Goal: Task Accomplishment & Management: Complete application form

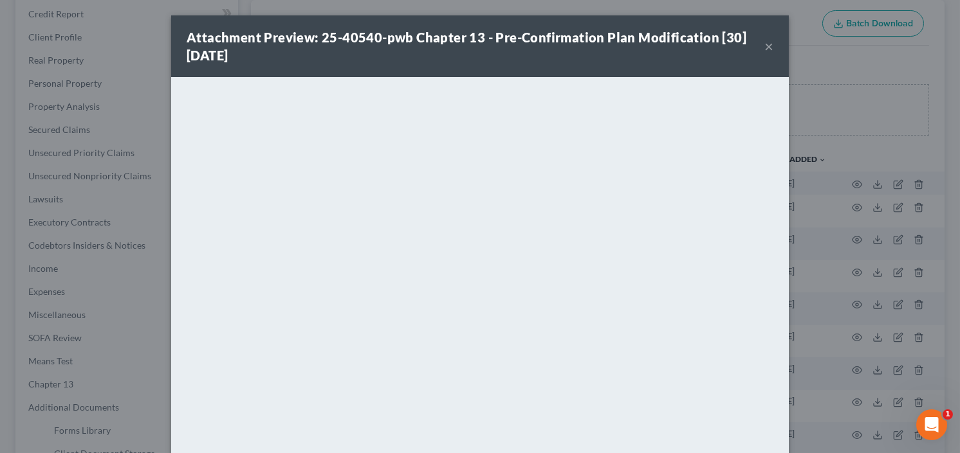
click at [765, 44] on button "×" at bounding box center [768, 46] width 9 height 15
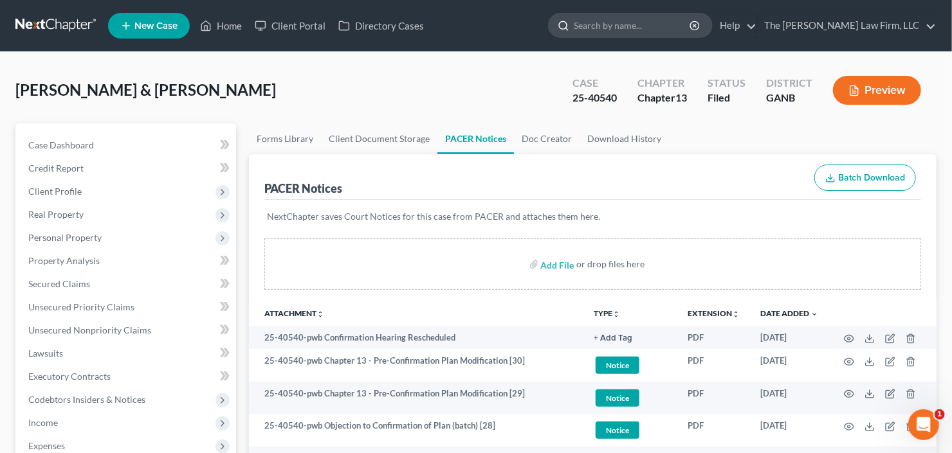
click at [691, 32] on input "search" at bounding box center [633, 26] width 118 height 24
type input "gilley"
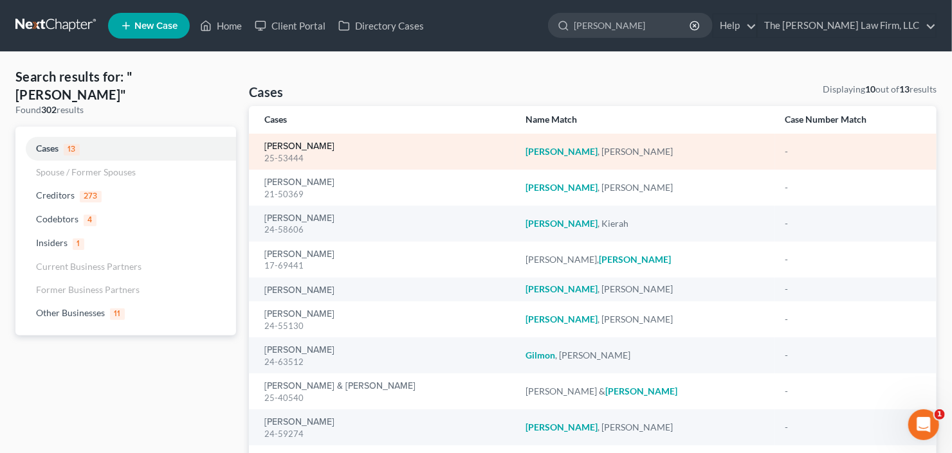
click at [291, 148] on link "Gilley, Richard" at bounding box center [299, 146] width 70 height 9
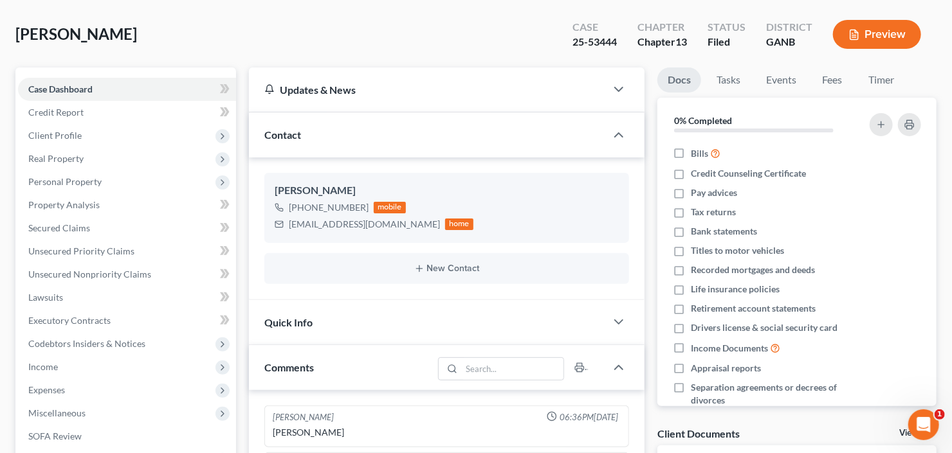
scroll to position [154, 0]
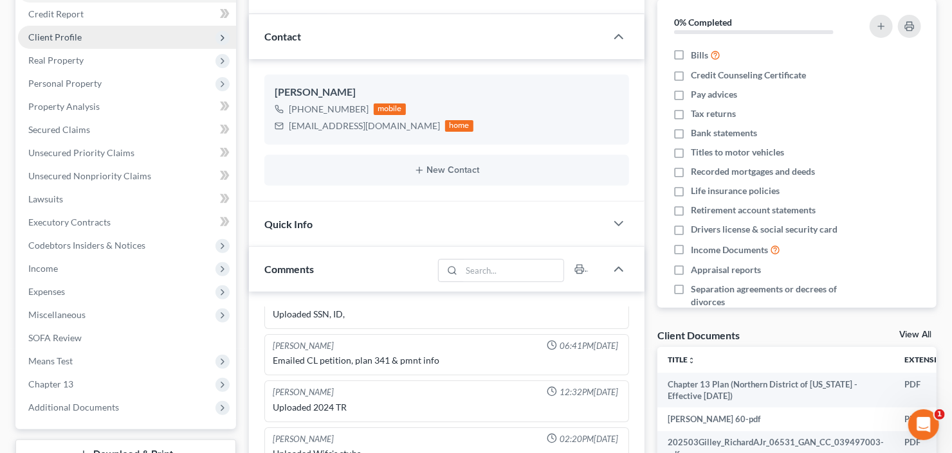
click at [142, 39] on span "Client Profile" at bounding box center [127, 37] width 218 height 23
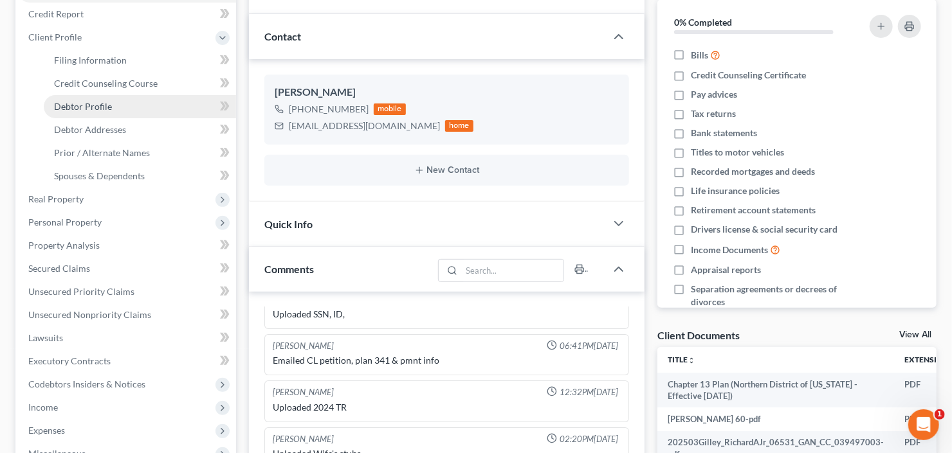
click at [146, 100] on link "Debtor Profile" at bounding box center [140, 106] width 192 height 23
select select "1"
select select "2"
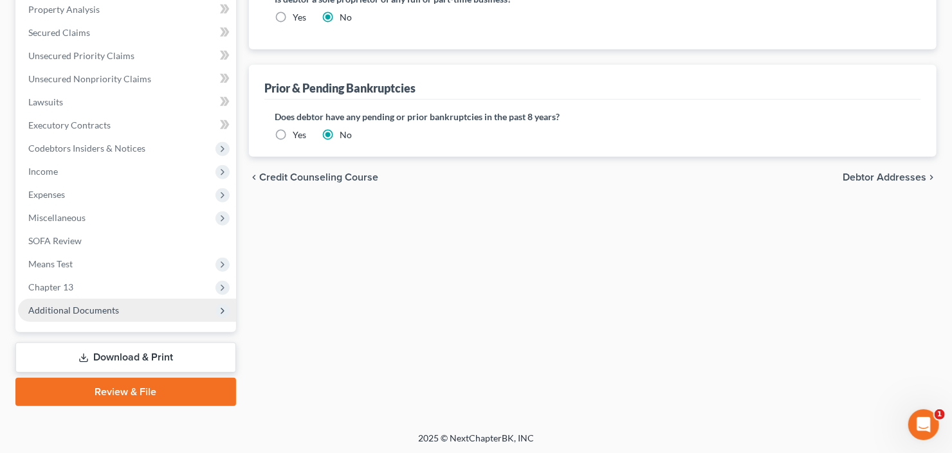
click at [102, 316] on span "Additional Documents" at bounding box center [127, 310] width 218 height 23
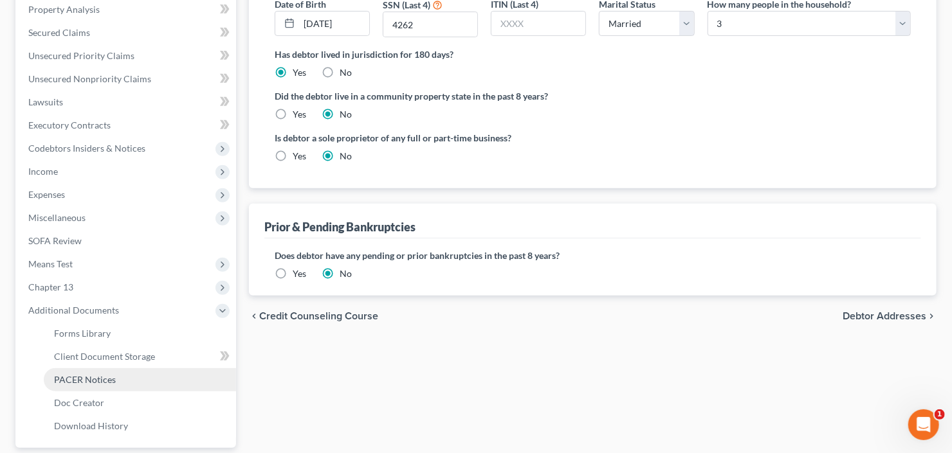
click at [94, 378] on span "PACER Notices" at bounding box center [85, 379] width 62 height 11
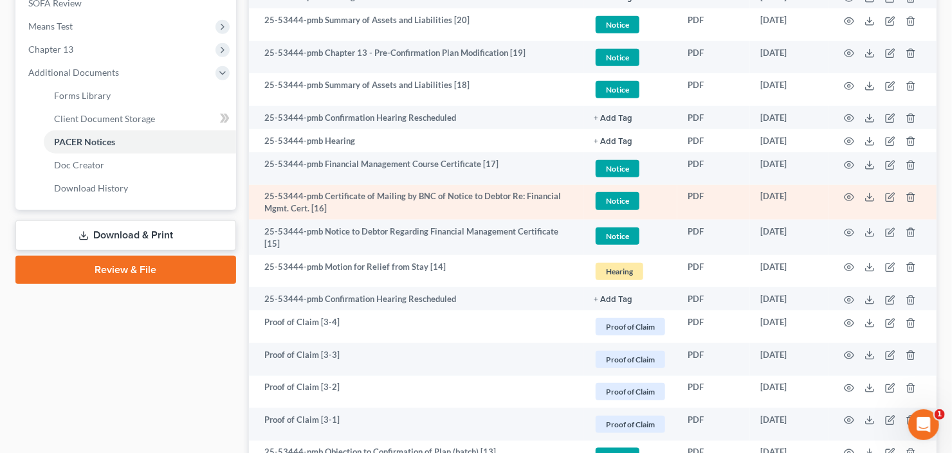
scroll to position [515, 0]
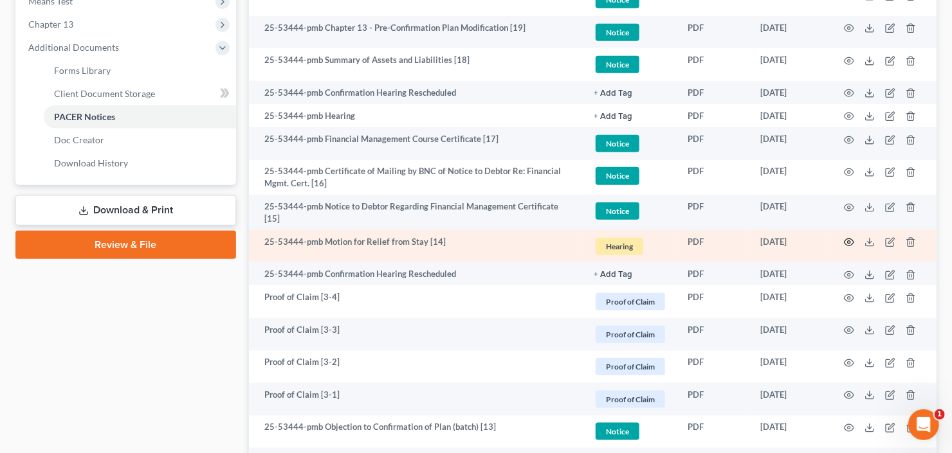
click at [848, 241] on circle "button" at bounding box center [849, 242] width 3 height 3
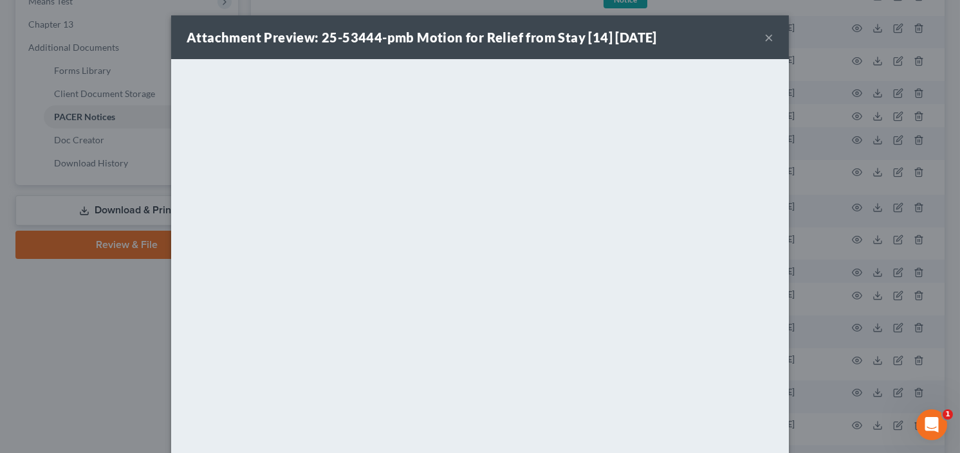
click at [771, 34] on div "Attachment Preview: 25-53444-pmb Motion for Relief from Stay [14] 06/16/2025 ×" at bounding box center [479, 37] width 617 height 44
click at [767, 34] on button "×" at bounding box center [768, 37] width 9 height 15
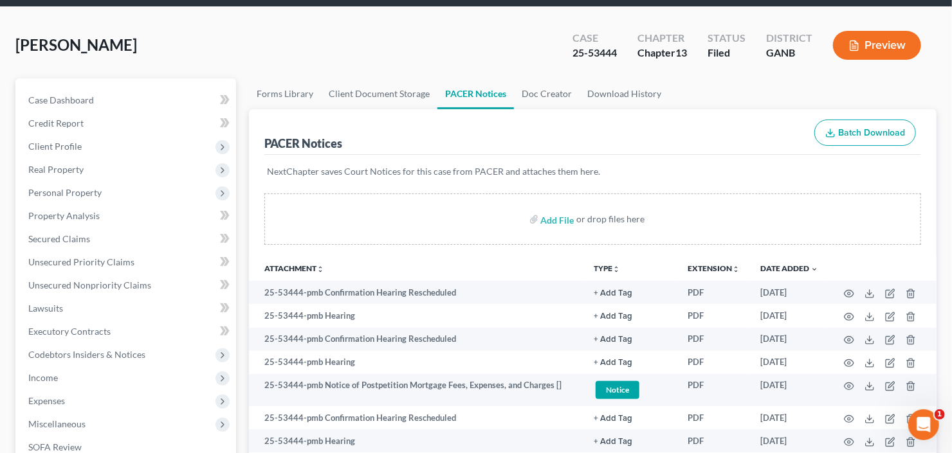
scroll to position [0, 0]
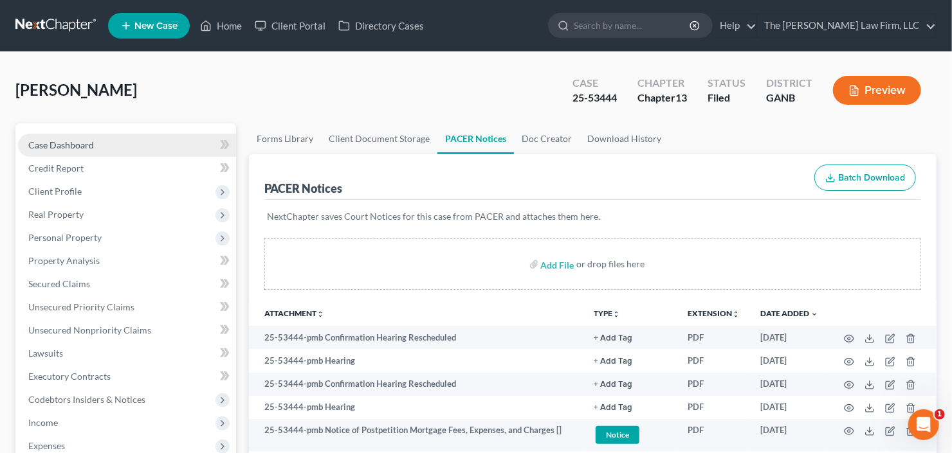
click at [64, 154] on link "Case Dashboard" at bounding box center [127, 145] width 218 height 23
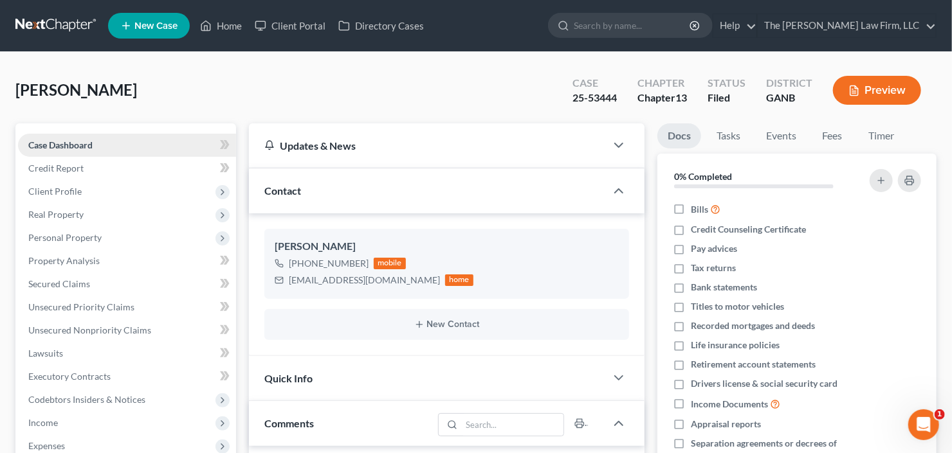
click at [69, 149] on link "Case Dashboard" at bounding box center [127, 145] width 218 height 23
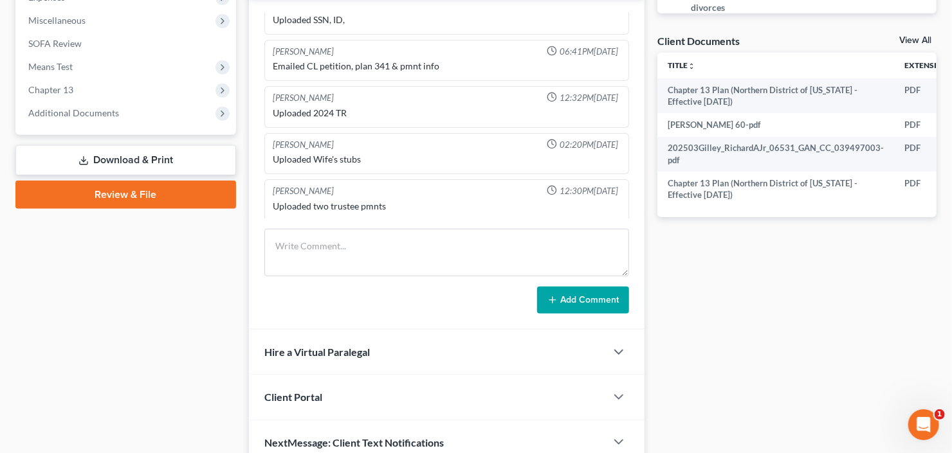
scroll to position [352, 0]
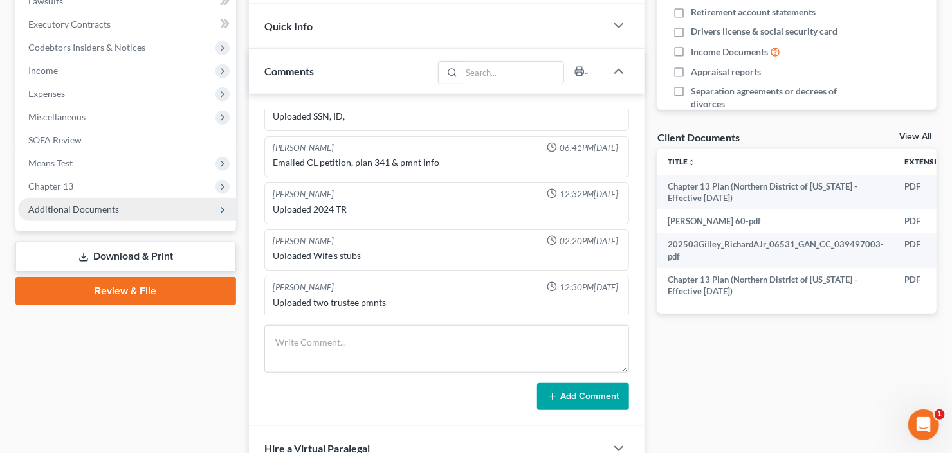
click at [96, 204] on span "Additional Documents" at bounding box center [73, 209] width 91 height 11
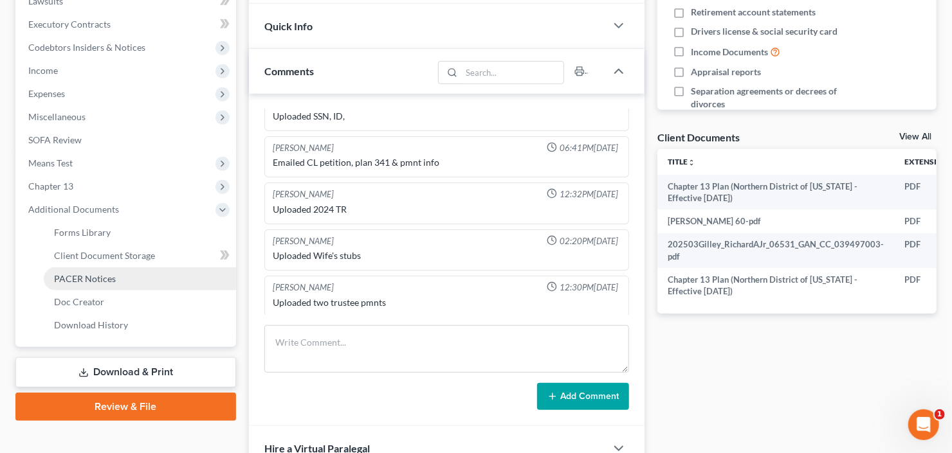
click at [105, 277] on span "PACER Notices" at bounding box center [85, 278] width 62 height 11
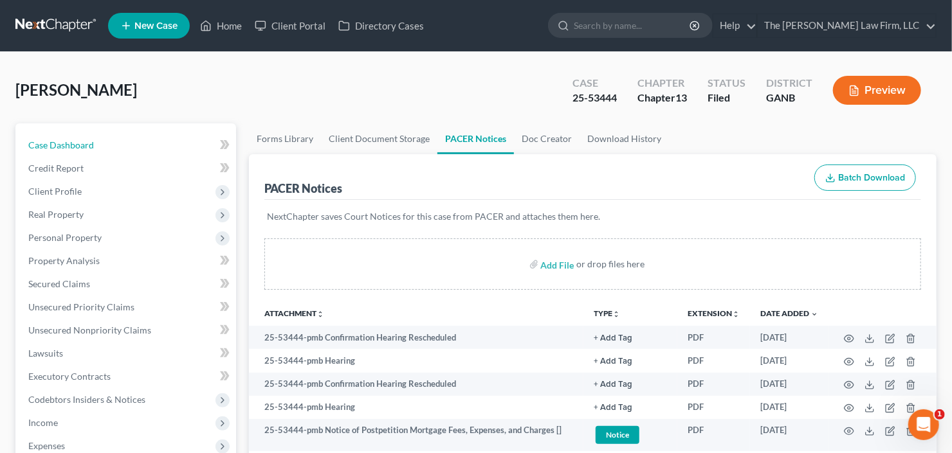
drag, startPoint x: 60, startPoint y: 145, endPoint x: 303, endPoint y: 110, distance: 245.0
click at [60, 145] on span "Case Dashboard" at bounding box center [61, 145] width 66 height 11
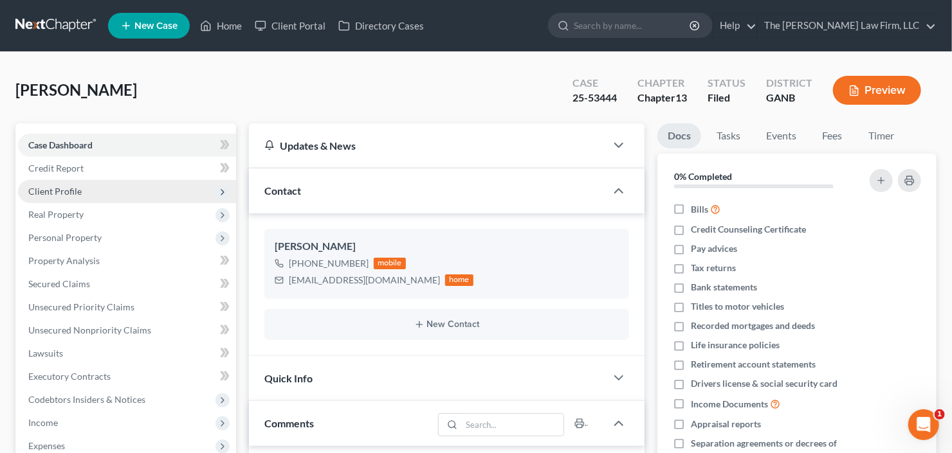
drag, startPoint x: 73, startPoint y: 193, endPoint x: 78, endPoint y: 199, distance: 7.3
click at [73, 193] on span "Client Profile" at bounding box center [54, 191] width 53 height 11
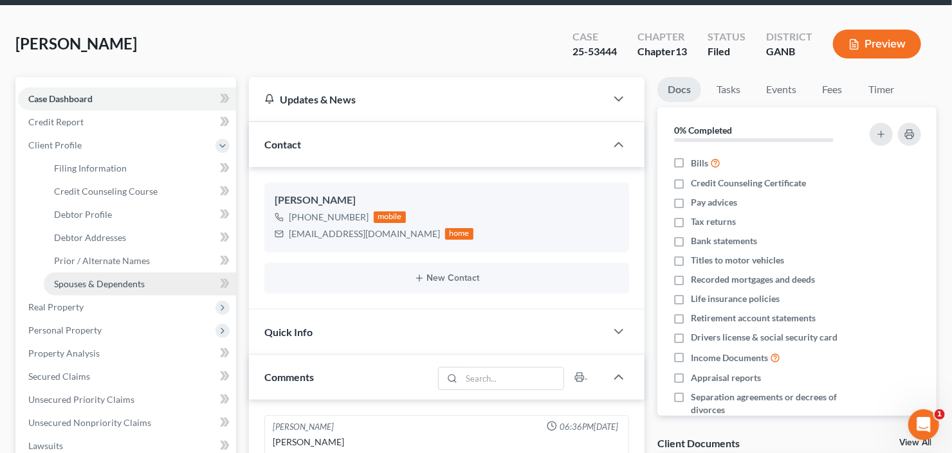
scroll to position [103, 0]
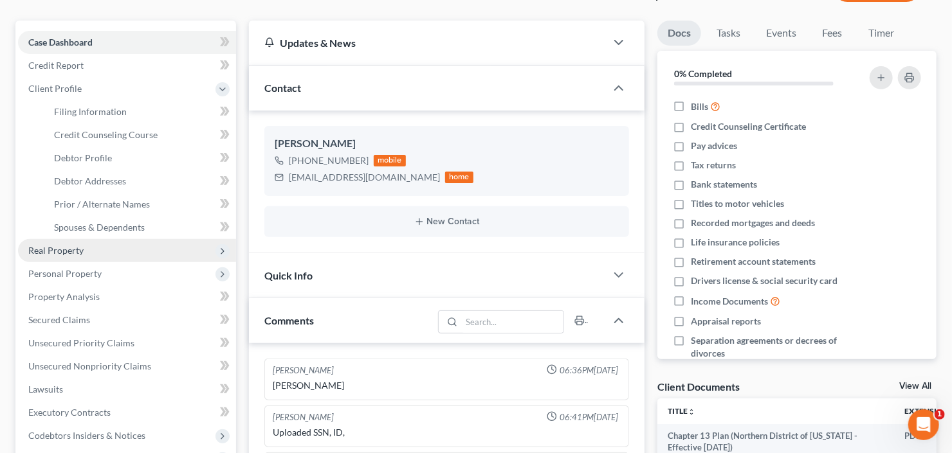
click at [86, 249] on span "Real Property" at bounding box center [127, 250] width 218 height 23
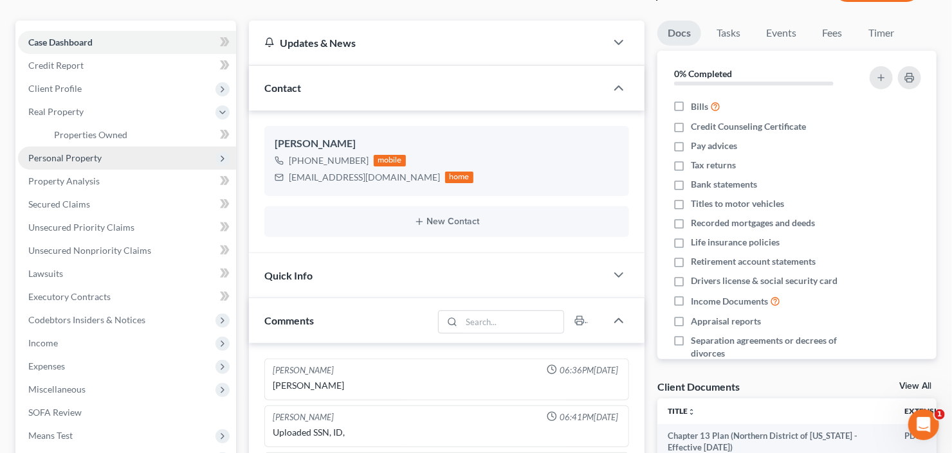
click at [78, 152] on span "Personal Property" at bounding box center [64, 157] width 73 height 11
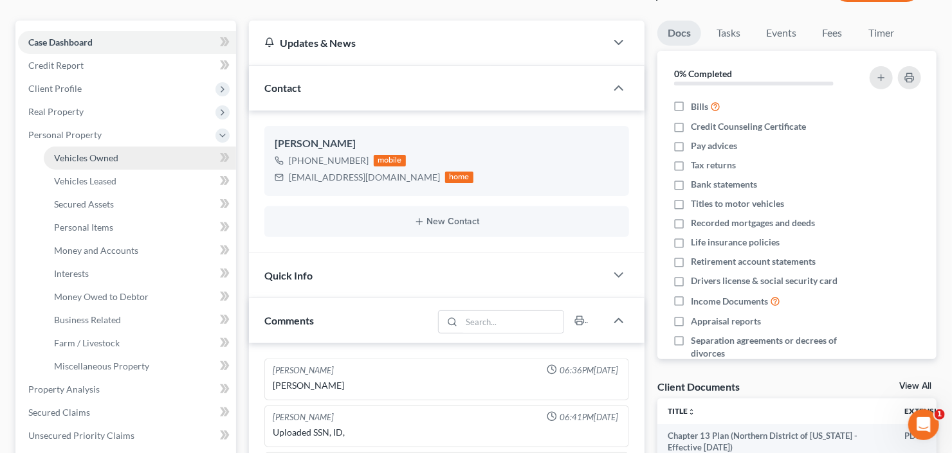
click at [89, 162] on link "Vehicles Owned" at bounding box center [140, 158] width 192 height 23
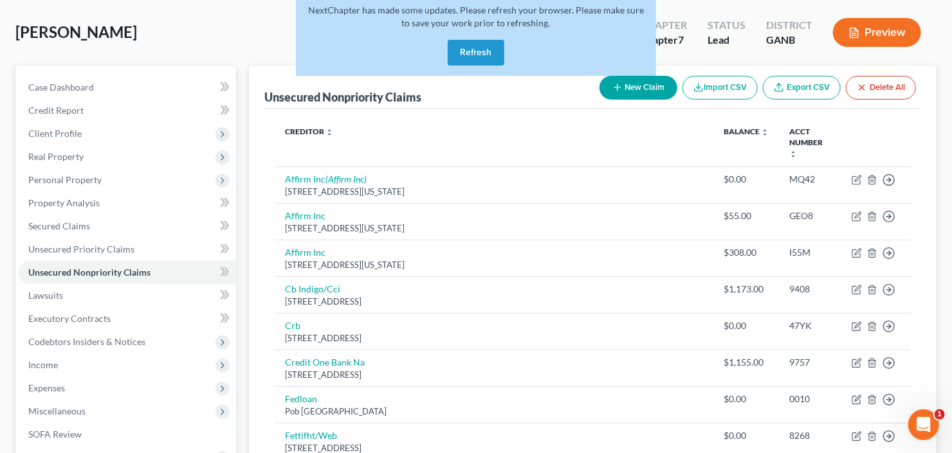
click at [461, 54] on button "Refresh" at bounding box center [476, 53] width 57 height 26
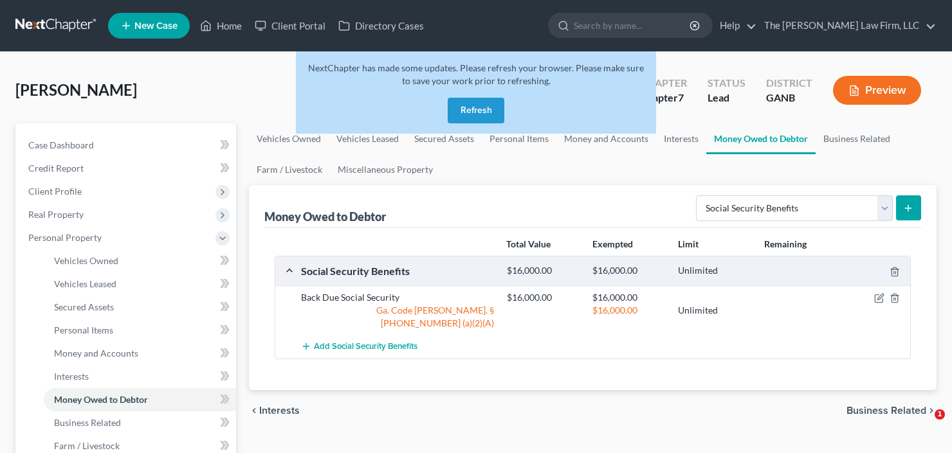
select select "social_security_benefits"
click at [479, 111] on button "Refresh" at bounding box center [476, 111] width 57 height 26
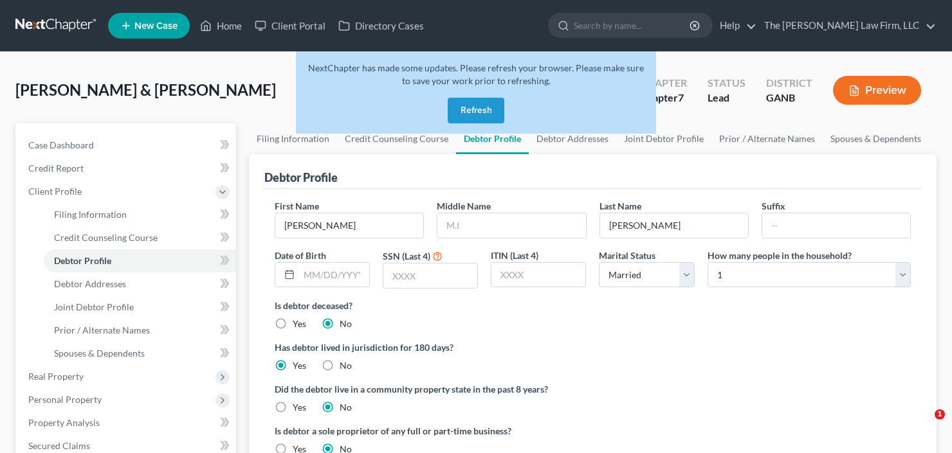
select select "1"
select select "0"
click at [498, 101] on button "Refresh" at bounding box center [476, 111] width 57 height 26
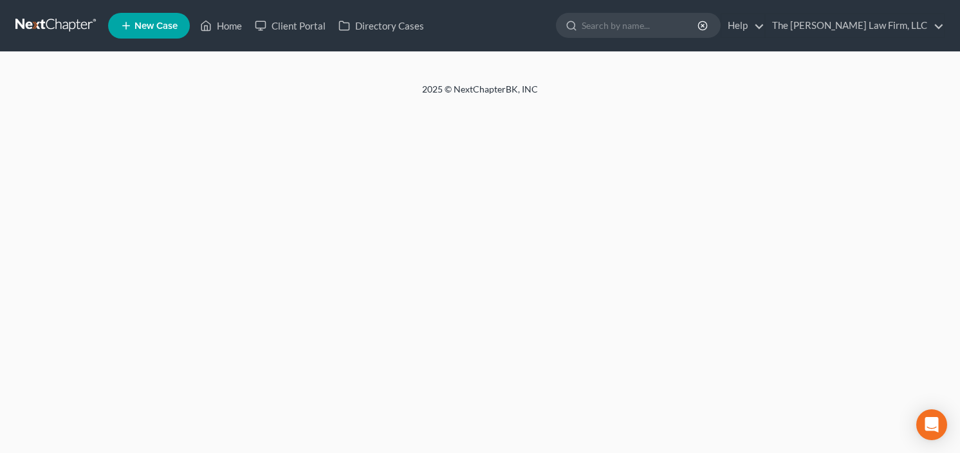
select select "1"
select select "0"
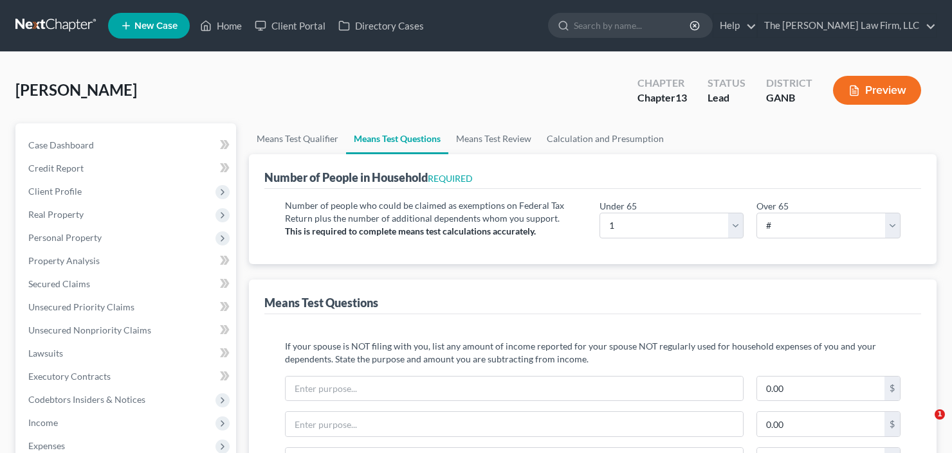
select select "1"
select select "0"
select select "60"
select select "0"
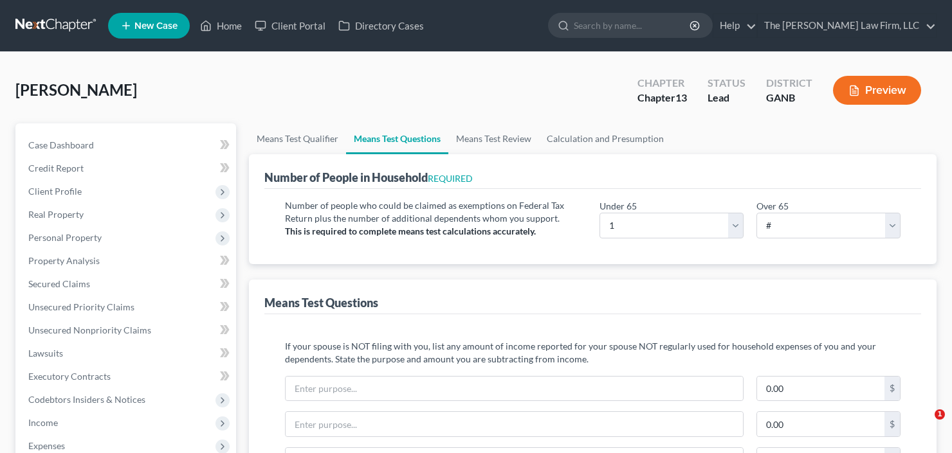
select select "60"
select select "1"
select select "60"
select select "0"
select select "60"
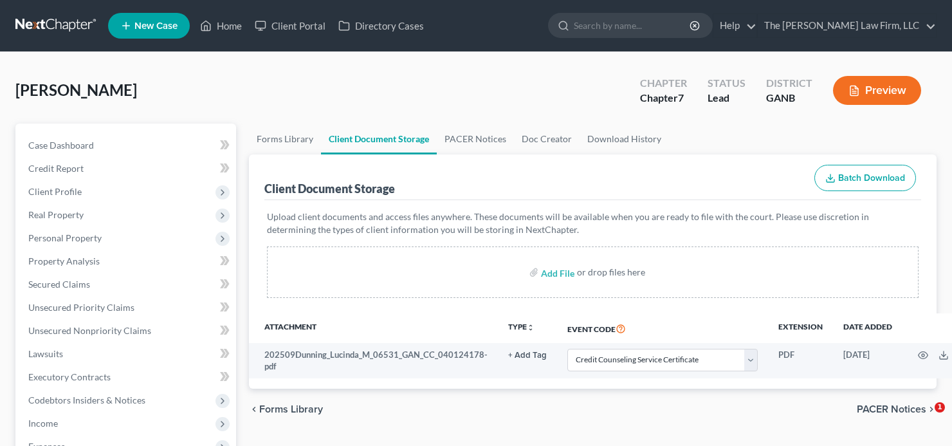
select select "5"
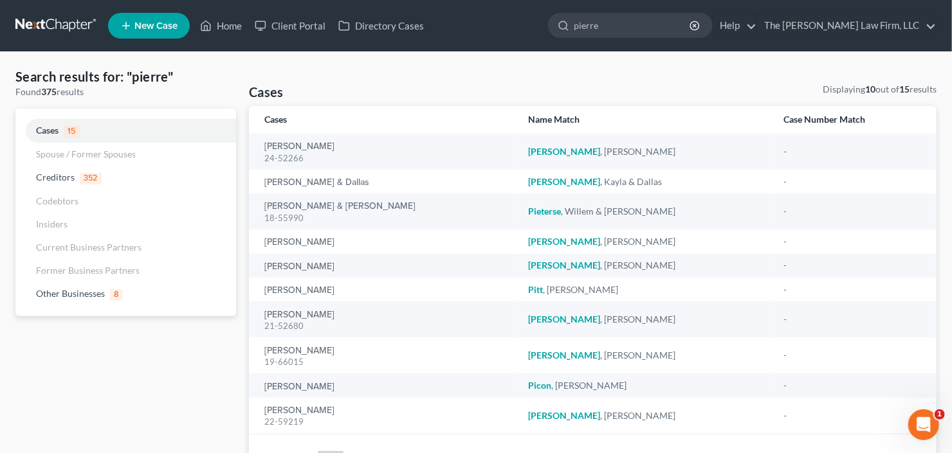
click at [53, 22] on link at bounding box center [56, 25] width 82 height 23
